Goal: Register for event/course

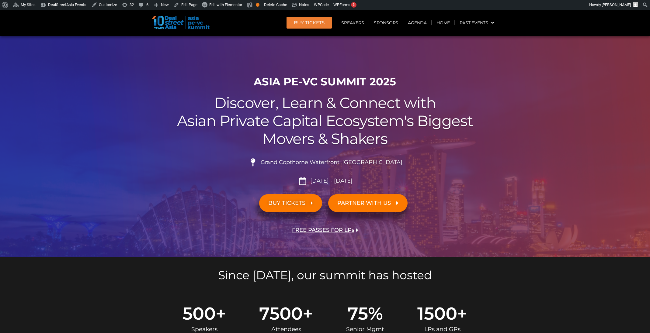
scroll to position [456, 0]
click at [324, 23] on span "BUY Tickets" at bounding box center [309, 22] width 31 height 5
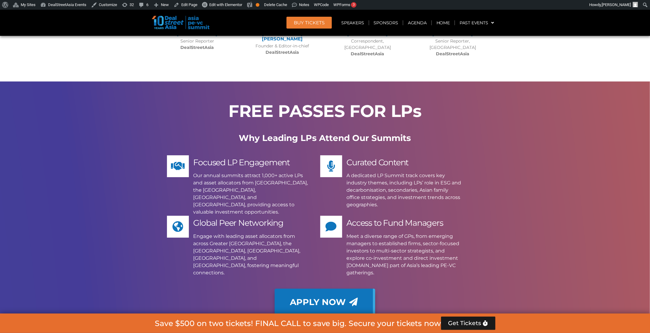
scroll to position [5580, 0]
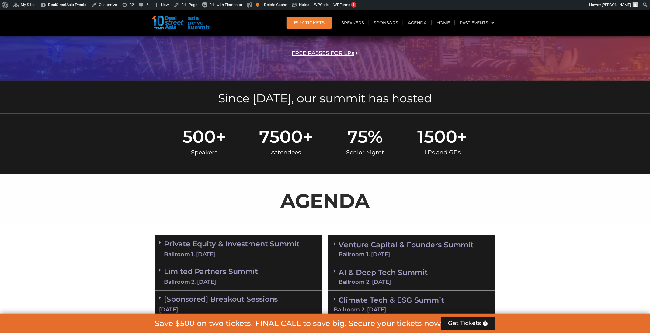
scroll to position [181, 0]
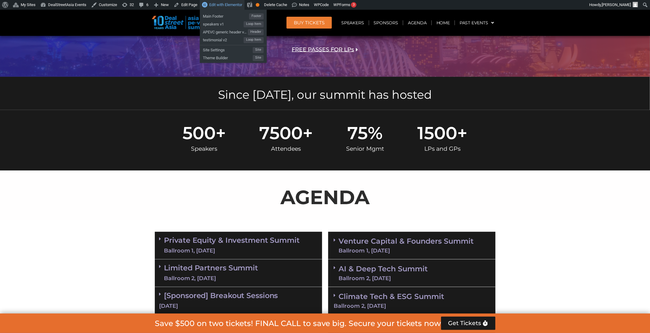
click at [232, 5] on span "Edit with Elementor" at bounding box center [225, 4] width 33 height 5
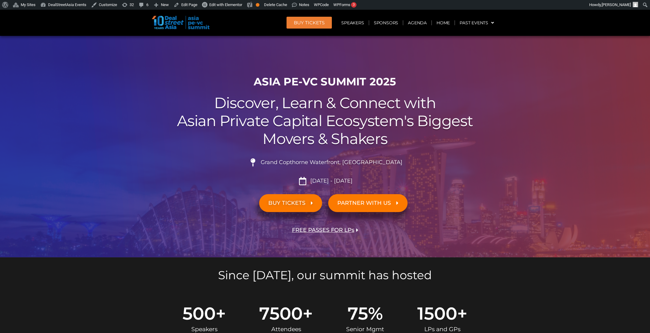
scroll to position [964, 0]
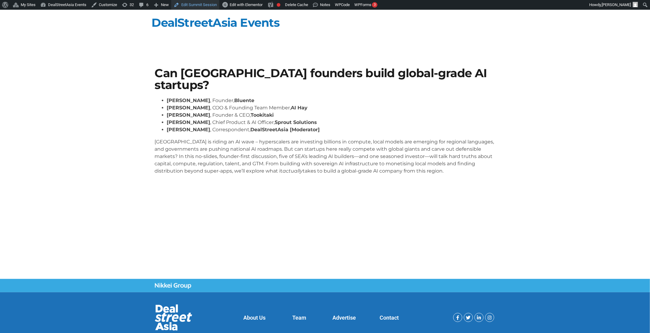
click at [204, 9] on link "Edit Summit Session" at bounding box center [195, 5] width 48 height 10
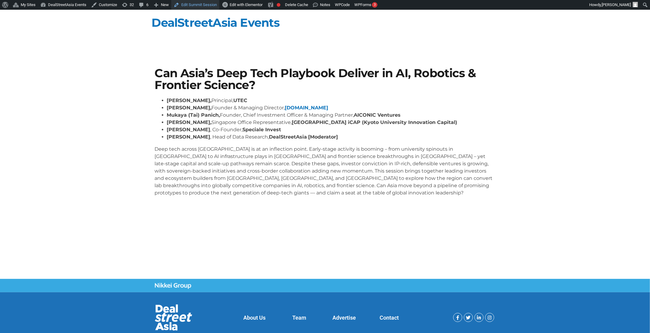
click at [203, 4] on link "Edit Summit Session" at bounding box center [195, 5] width 48 height 10
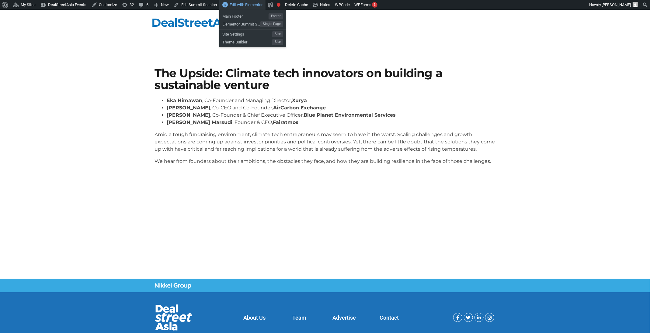
click at [256, 8] on div "Edit with Elementor" at bounding box center [242, 5] width 46 height 10
click at [250, 5] on span "Edit with Elementor" at bounding box center [246, 4] width 33 height 5
click at [200, 4] on link "Edit Summit Session" at bounding box center [195, 5] width 48 height 10
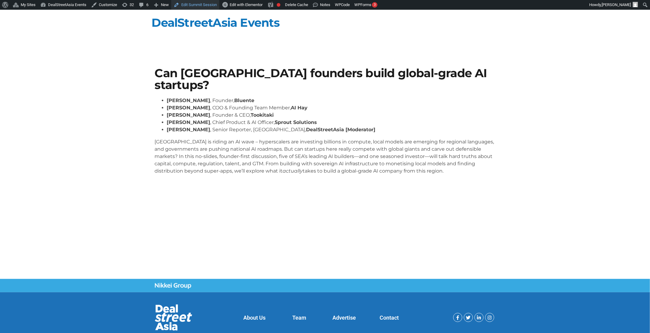
click at [193, 1] on link "Edit Summit Session" at bounding box center [195, 5] width 48 height 10
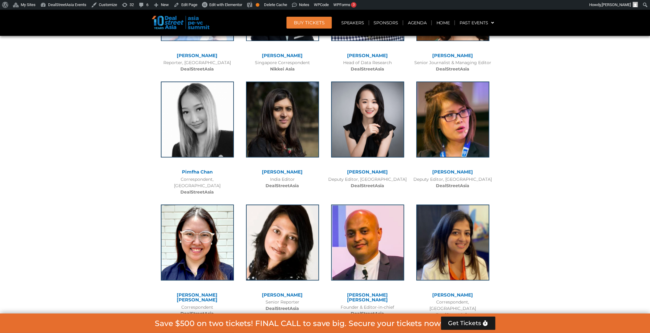
scroll to position [4601, 0]
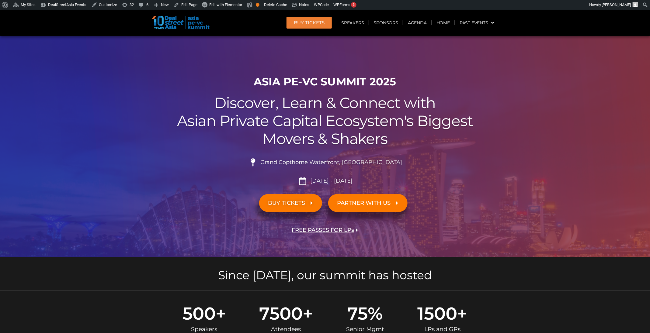
click at [356, 30] on header "BUY Tickets Speakers Sponsors Agenda Home Past Events JKT 2025 SG 2024 JKT 2024…" at bounding box center [325, 23] width 650 height 26
click at [355, 26] on link "Speakers" at bounding box center [353, 23] width 32 height 14
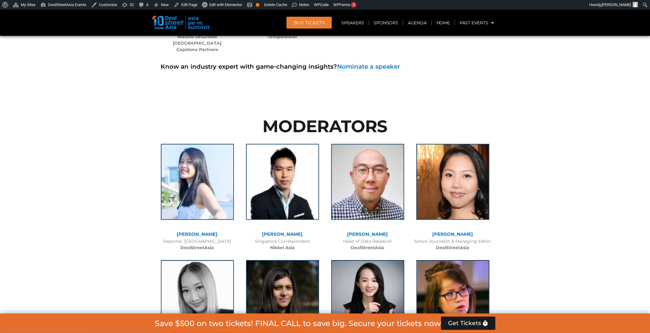
scroll to position [4453, 0]
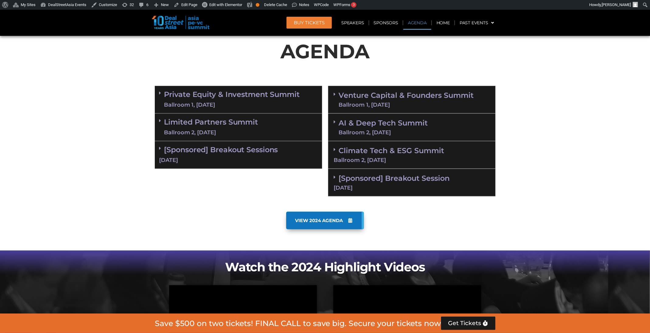
scroll to position [342, 0]
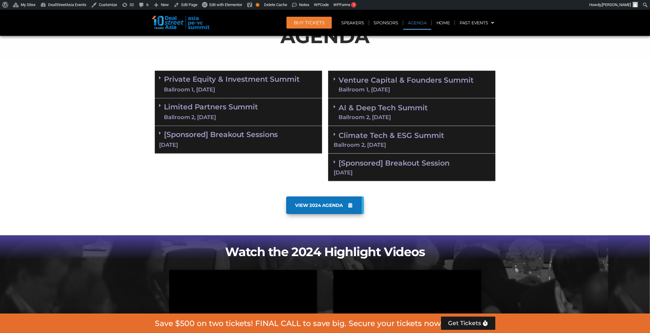
click at [432, 114] on div "AI & Deep Tech Summit Ballroom 2, [DATE]" at bounding box center [411, 113] width 167 height 28
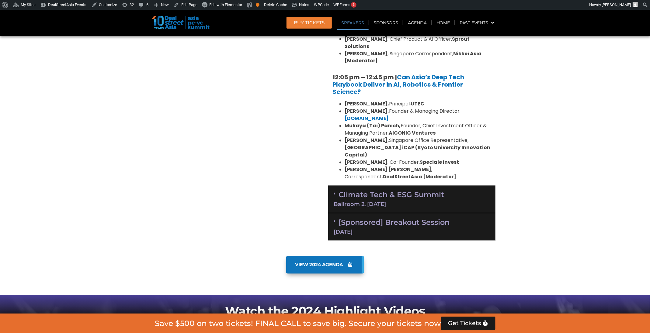
scroll to position [590, 0]
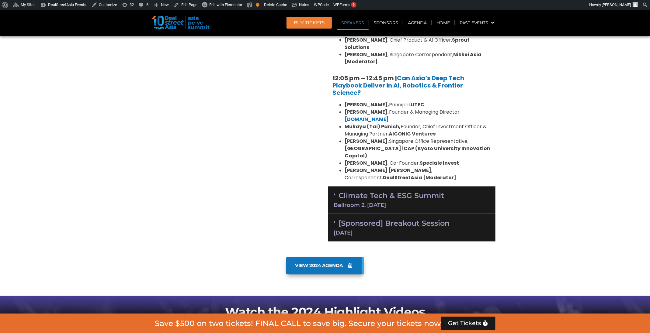
click at [383, 175] on strong "DealStreetAsia [Moderator]" at bounding box center [420, 178] width 74 height 7
copy div "[PERSON_NAME] [PERSON_NAME] , Correspondent, DealStreetAsia [Moderator]"
